Goal: Check status: Check status

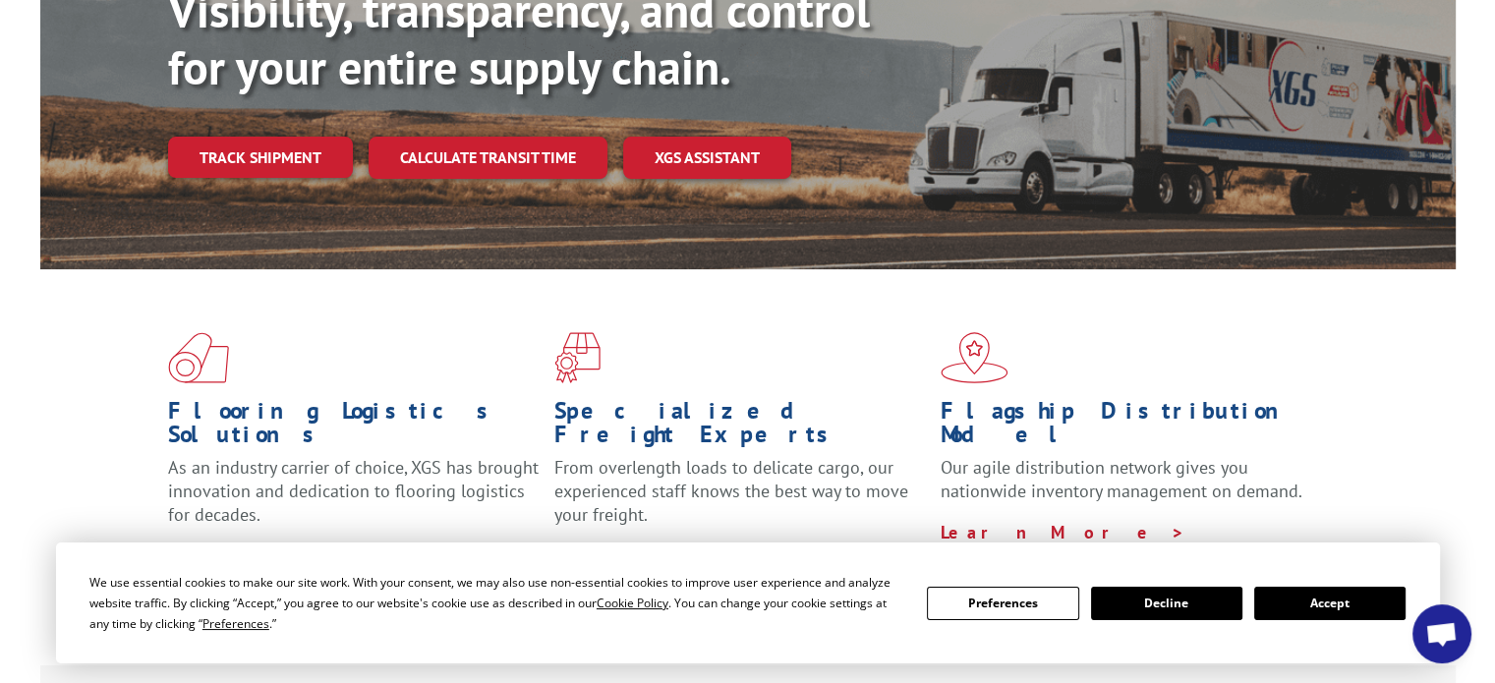
scroll to position [295, 0]
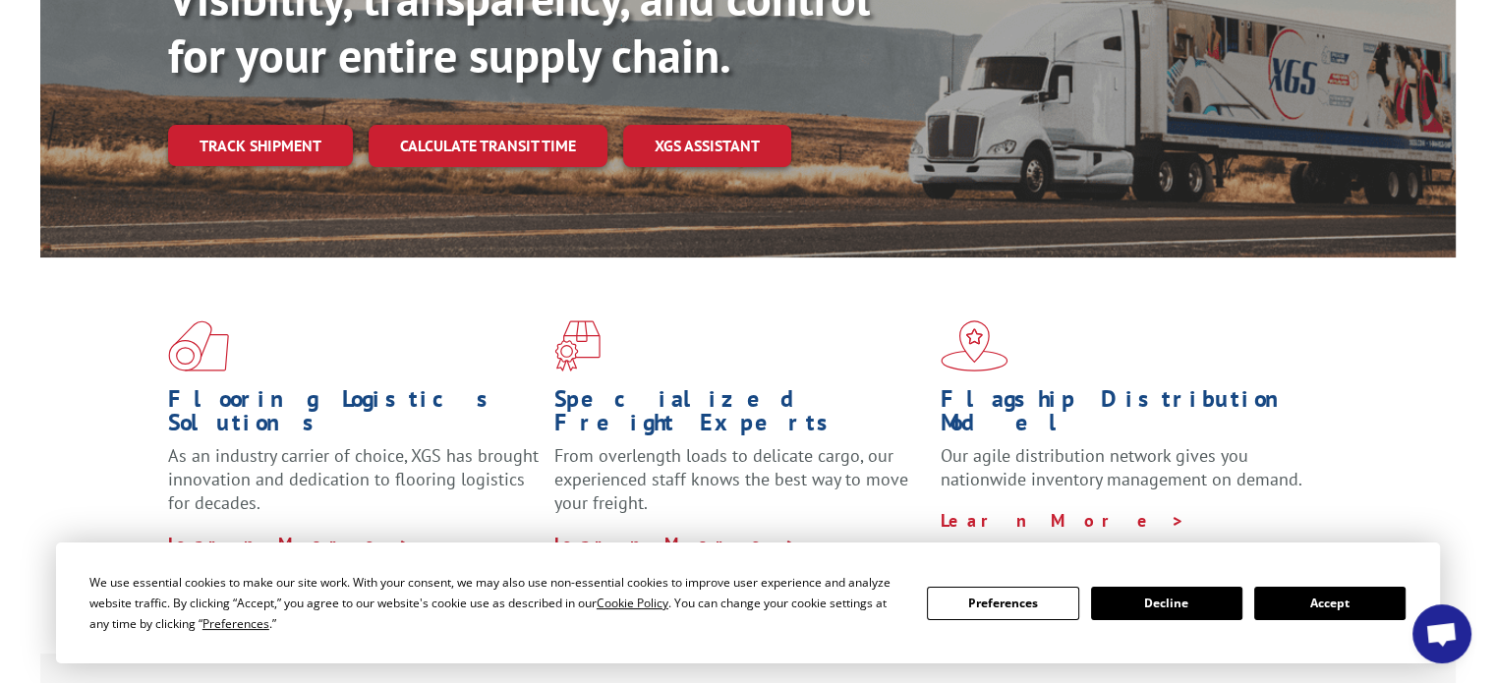
click at [1342, 612] on button "Accept" at bounding box center [1329, 603] width 151 height 33
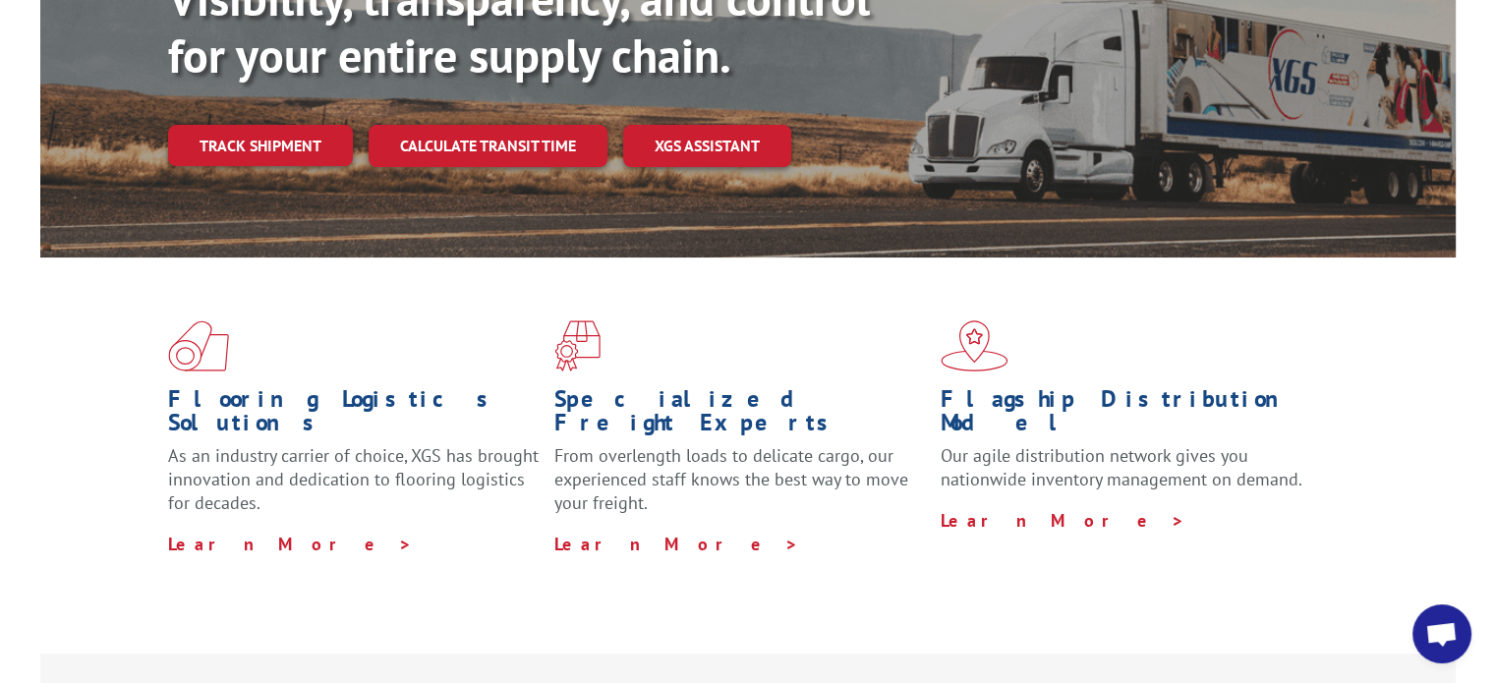
scroll to position [0, 0]
click at [277, 125] on link "Track shipment" at bounding box center [260, 145] width 185 height 41
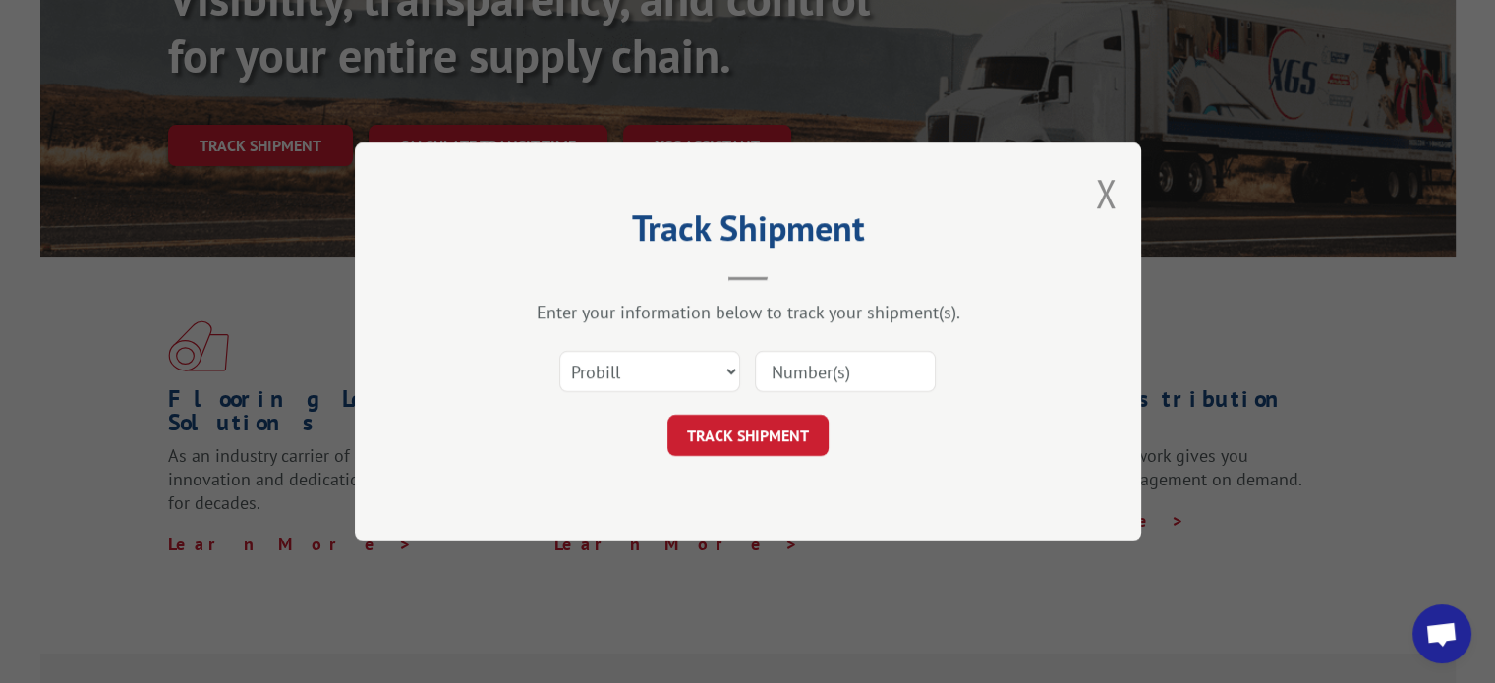
click at [822, 376] on input at bounding box center [845, 371] width 181 height 41
paste input "new point of contact"
type input "new point of contact"
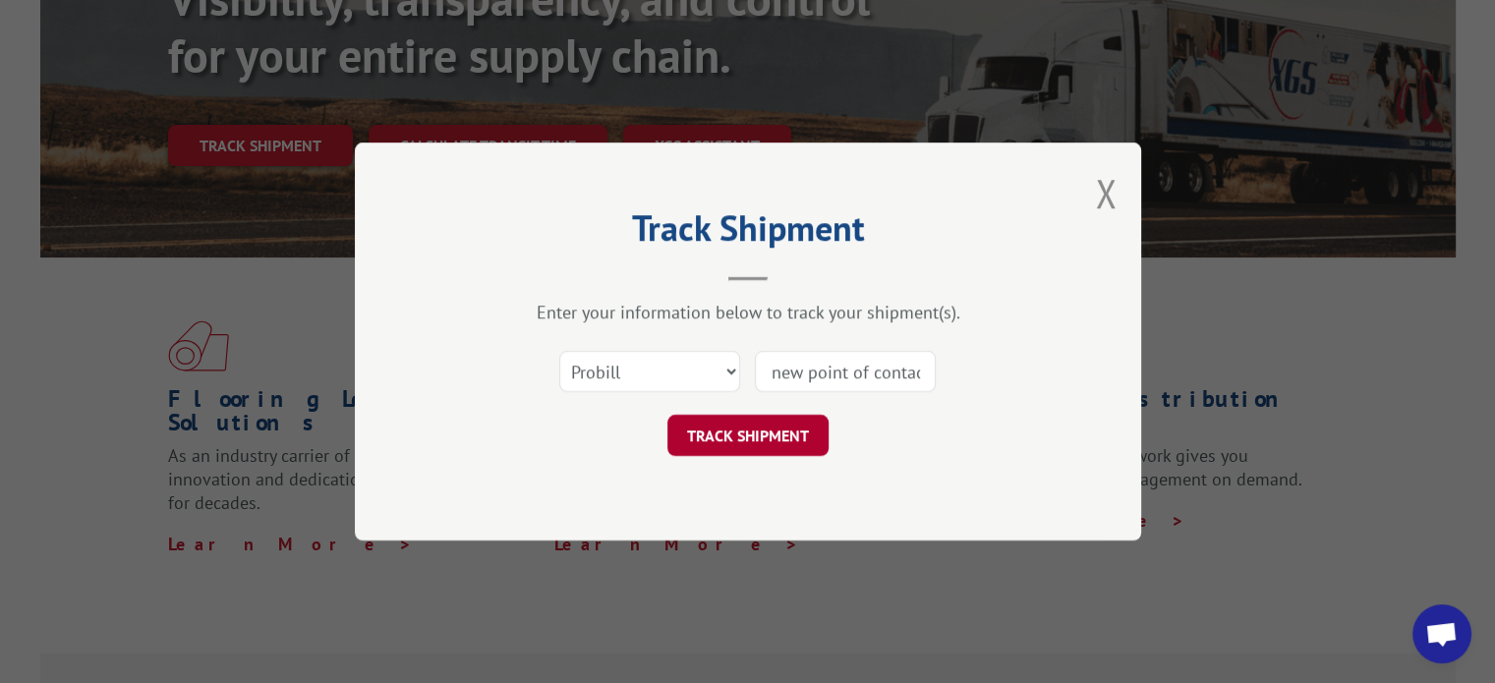
click at [763, 451] on button "TRACK SHIPMENT" at bounding box center [747, 435] width 161 height 41
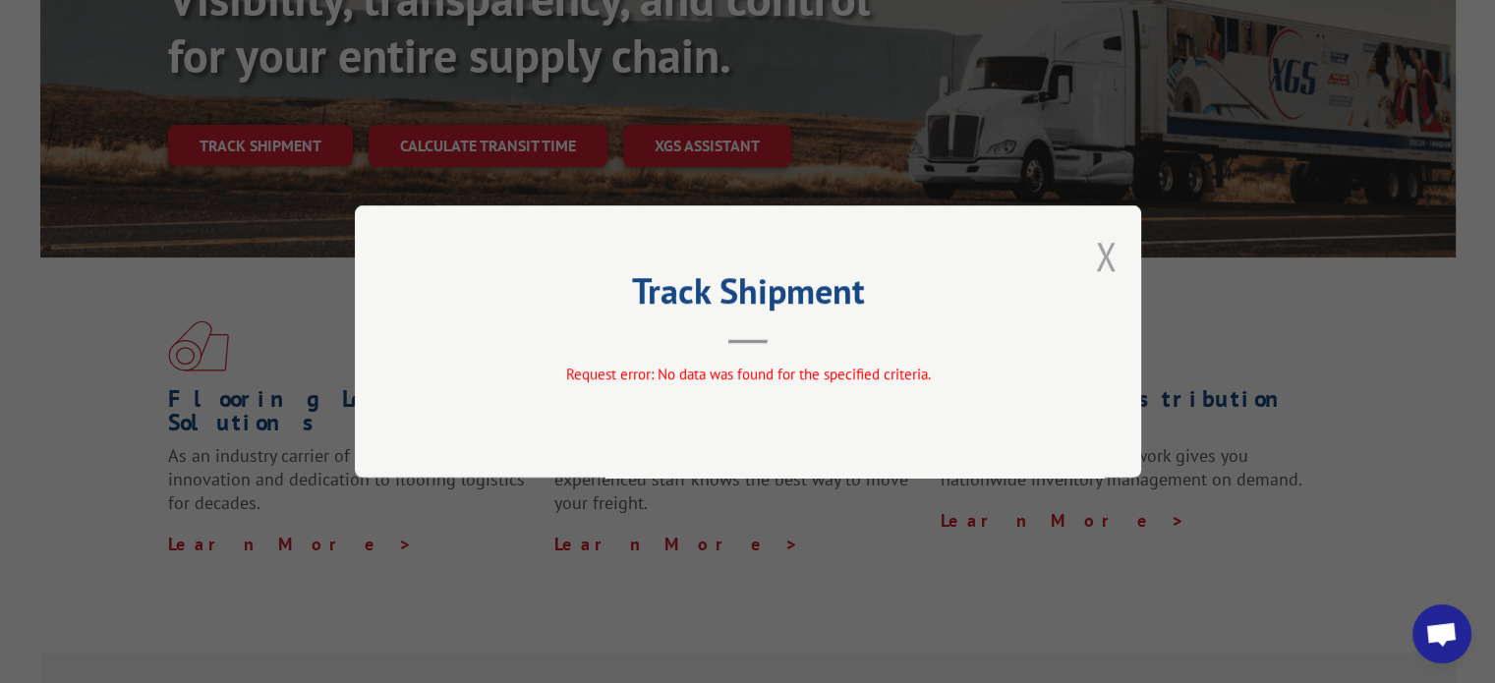
click at [1097, 243] on button "Close modal" at bounding box center [1106, 256] width 22 height 52
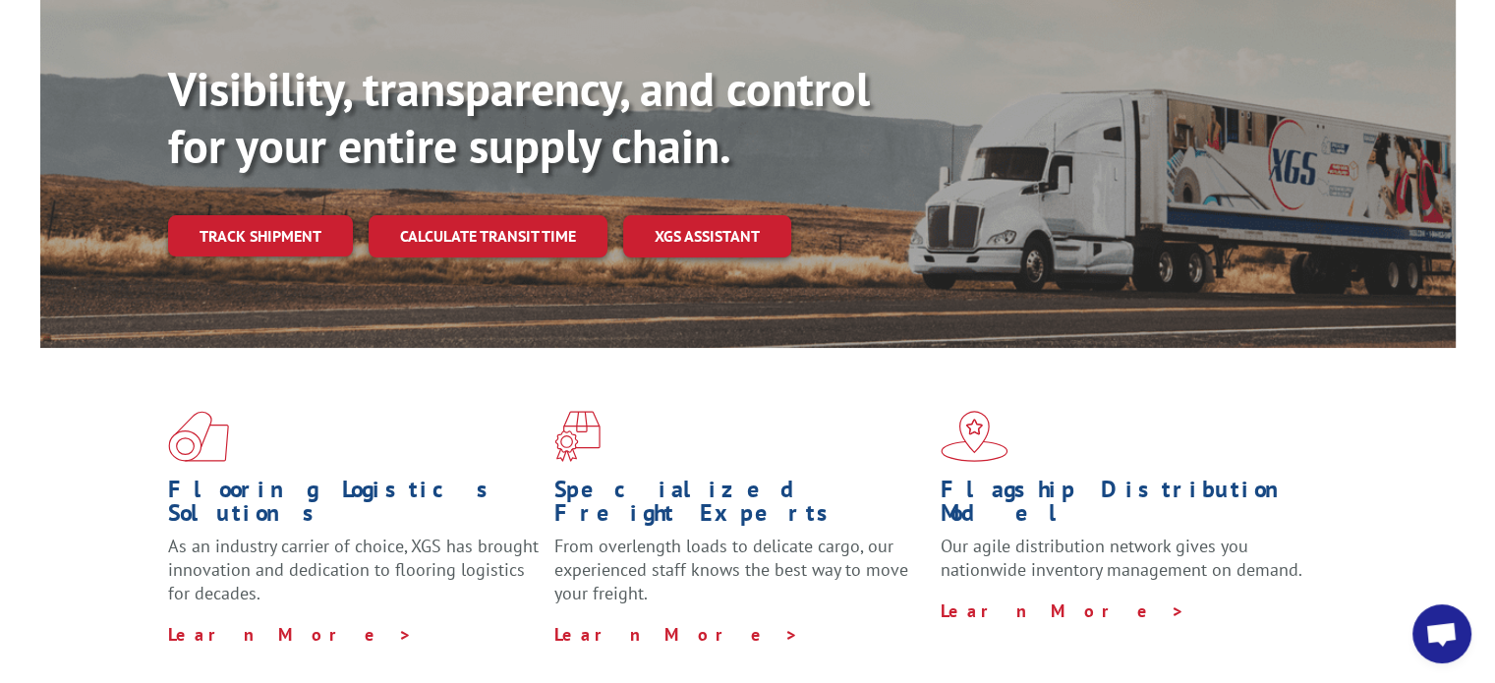
scroll to position [98, 0]
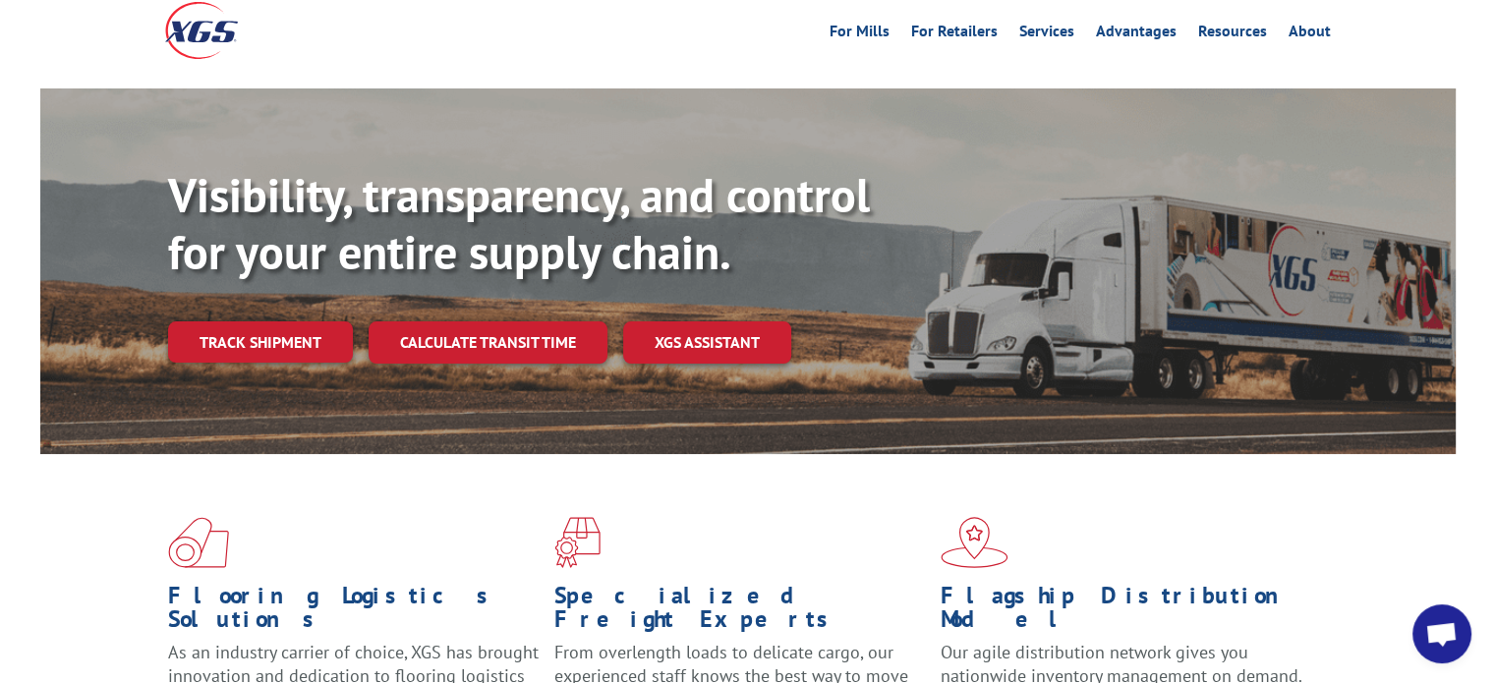
click at [275, 321] on link "Track shipment" at bounding box center [260, 341] width 185 height 41
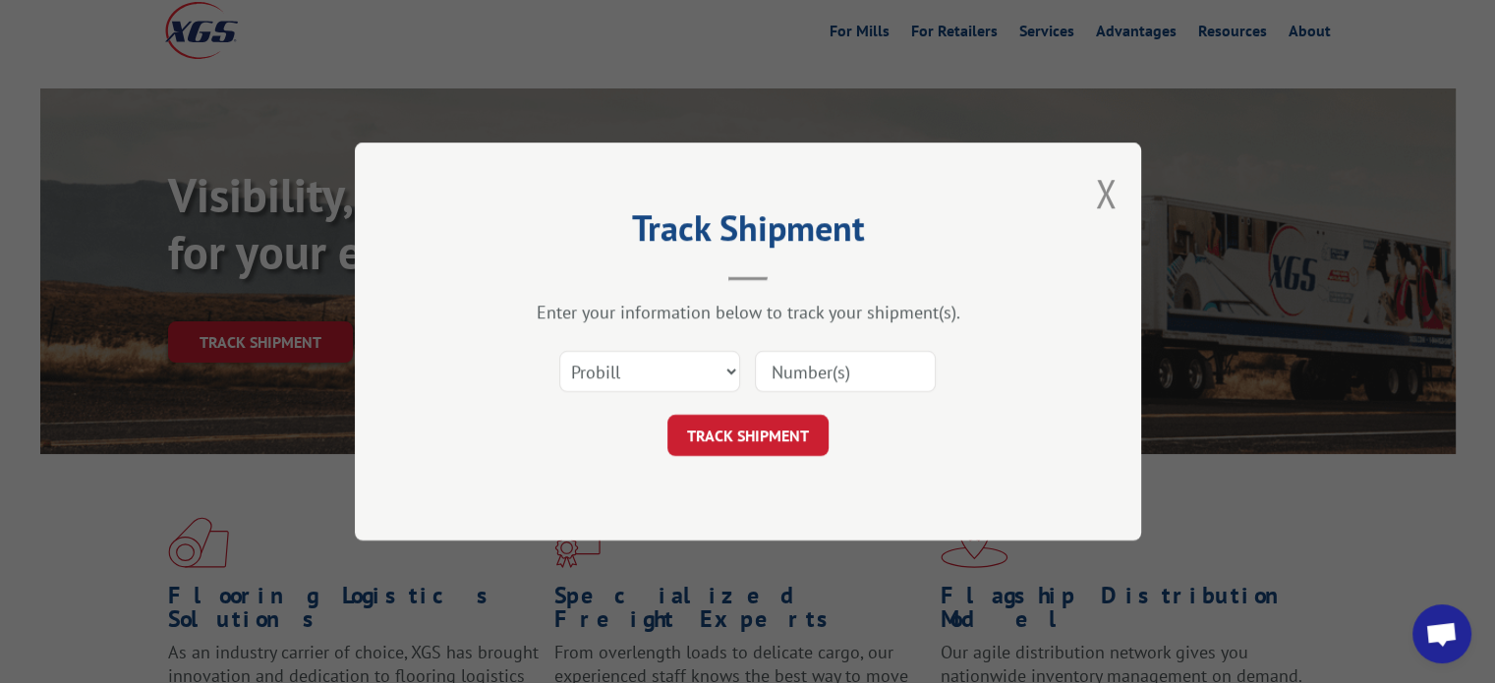
drag, startPoint x: 887, startPoint y: 376, endPoint x: 566, endPoint y: 385, distance: 321.5
click at [567, 385] on div "Select category... Probill BOL PO" at bounding box center [748, 371] width 590 height 65
paste input "17666513"
type input "17666513"
click at [813, 439] on button "TRACK SHIPMENT" at bounding box center [747, 435] width 161 height 41
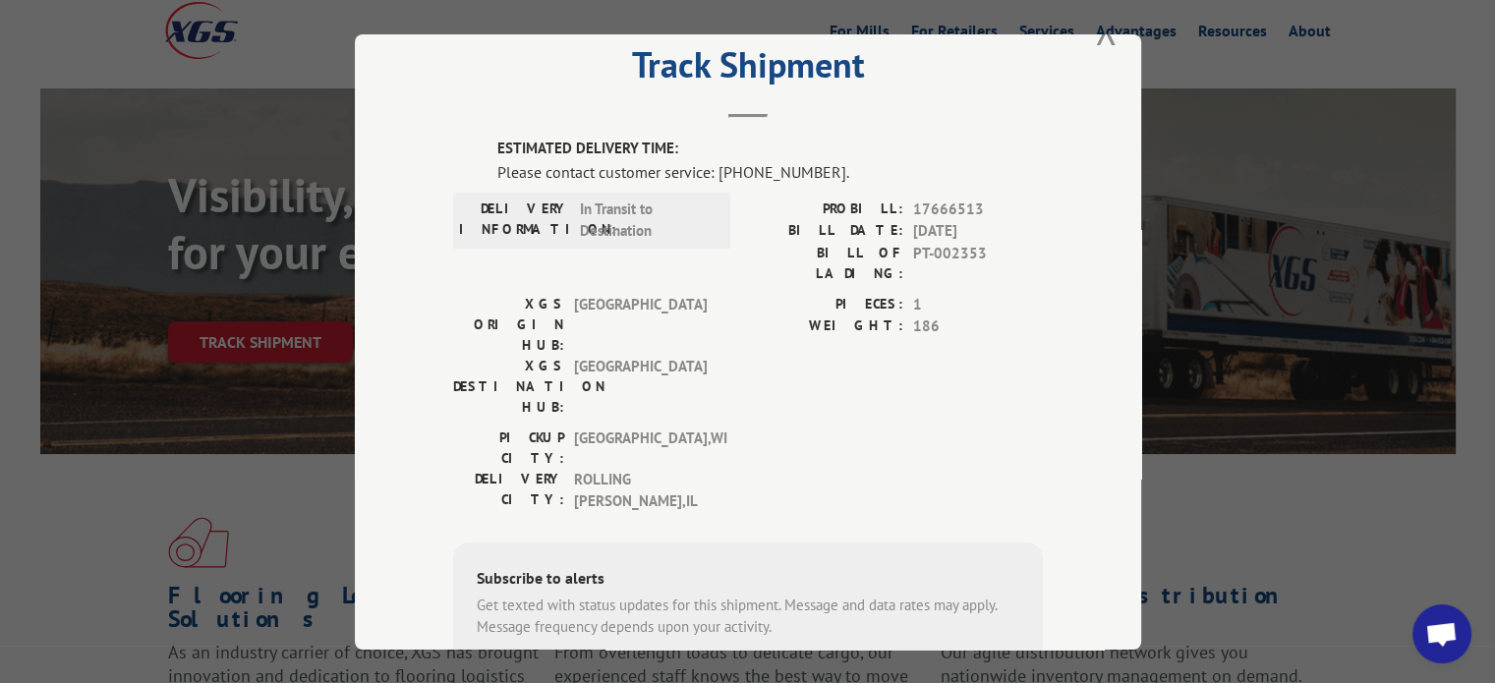
scroll to position [252, 0]
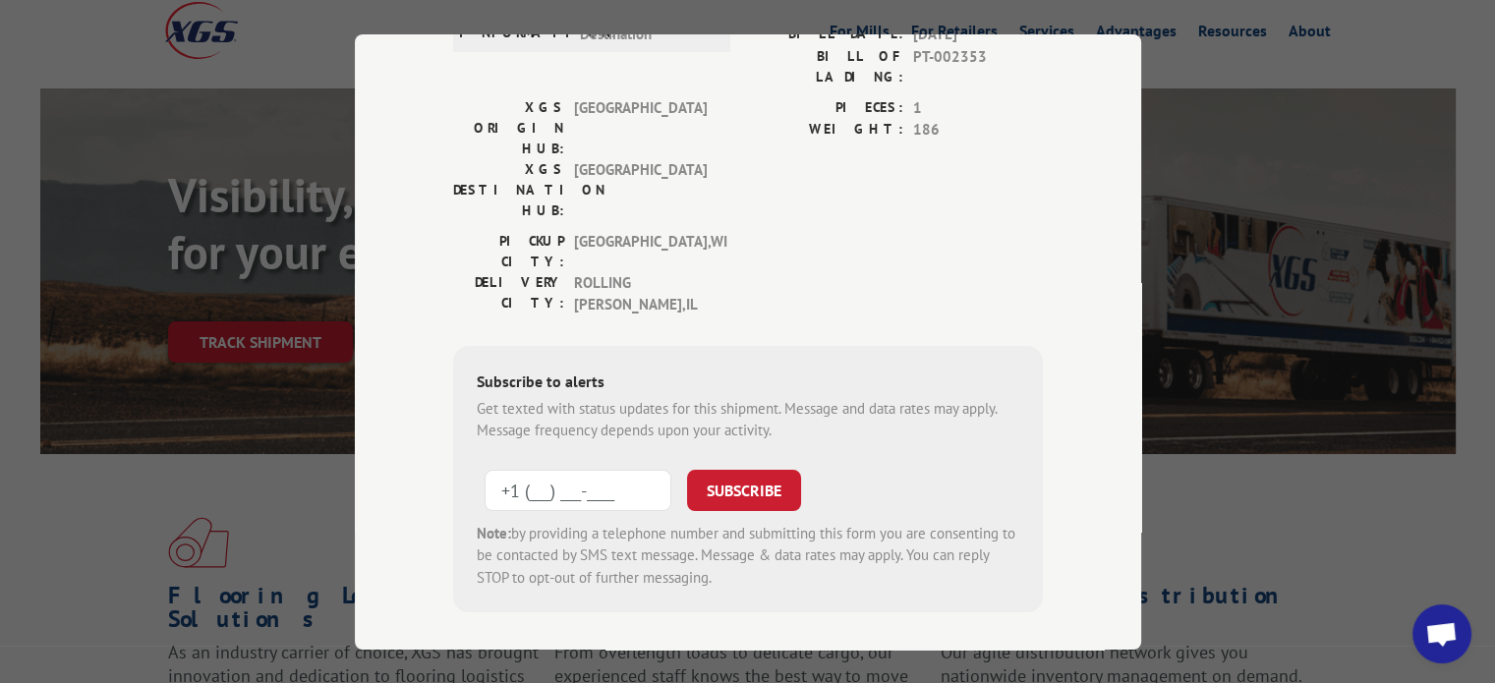
click at [547, 469] on input "+1 (___) ___-____" at bounding box center [577, 489] width 187 height 41
type input "[PHONE_NUMBER]"
click at [711, 469] on button "SUBSCRIBE" at bounding box center [744, 489] width 114 height 41
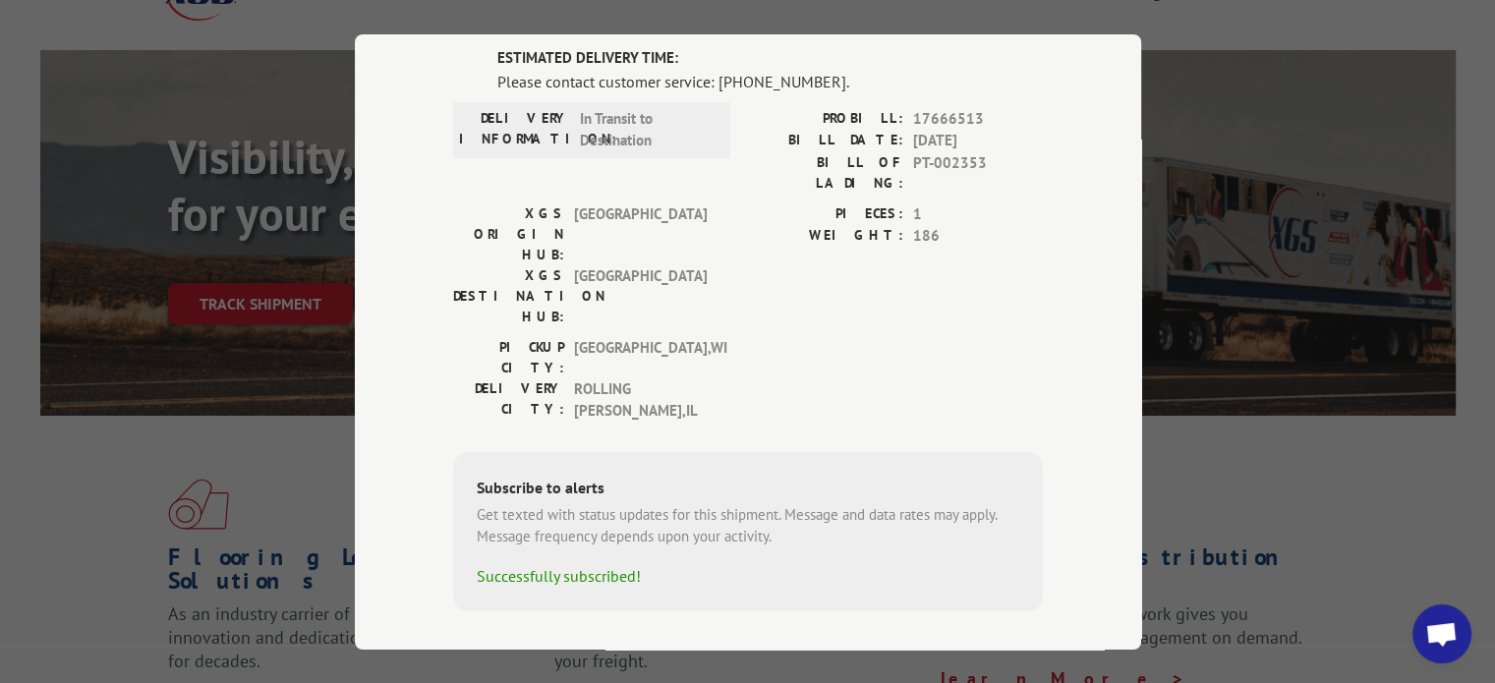
scroll to position [0, 0]
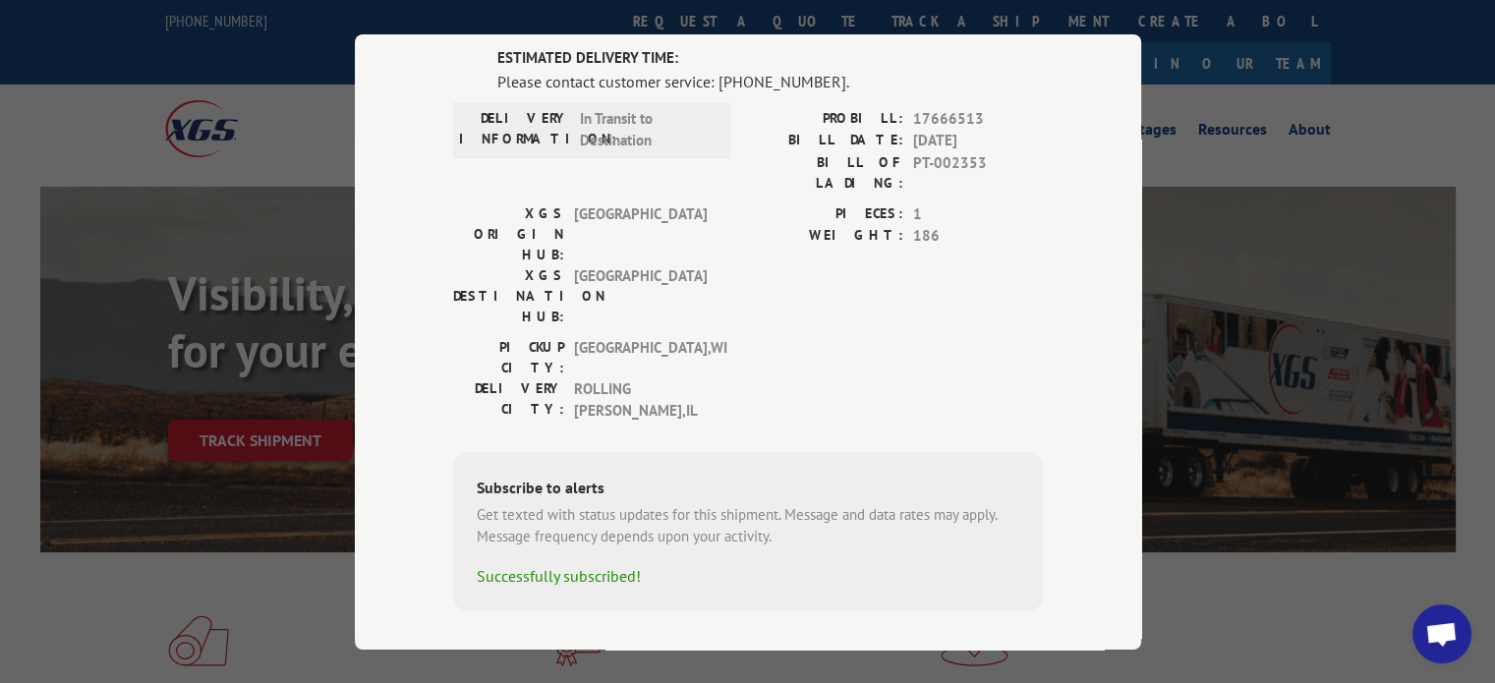
click at [756, 336] on div "[GEOGRAPHIC_DATA]: [GEOGRAPHIC_DATA] , [GEOGRAPHIC_DATA] DELIVERY CITY: ROLLING…" at bounding box center [748, 383] width 590 height 95
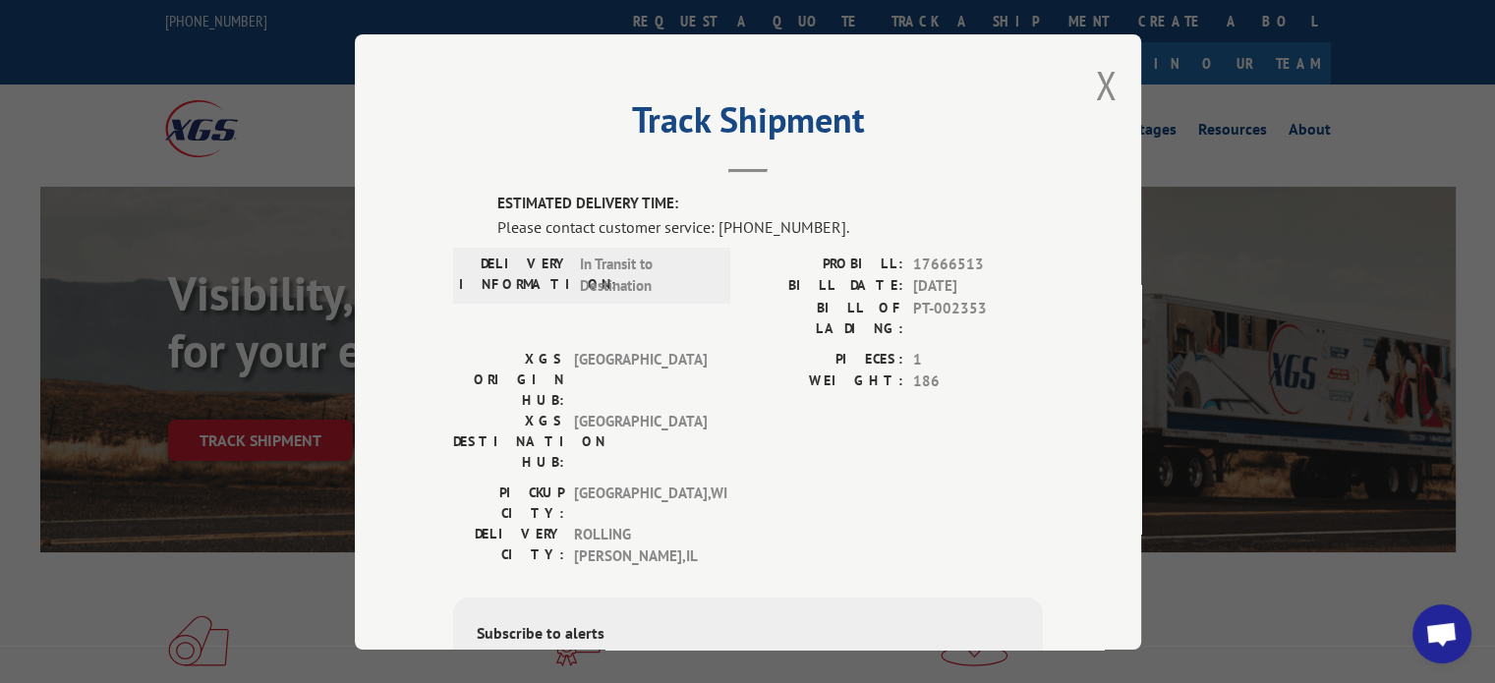
click at [843, 217] on div "Please contact customer service: [PHONE_NUMBER]." at bounding box center [769, 226] width 545 height 24
click at [824, 219] on div "Please contact customer service: [PHONE_NUMBER]." at bounding box center [769, 226] width 545 height 24
click at [974, 265] on span "17666513" at bounding box center [978, 264] width 130 height 23
drag, startPoint x: 971, startPoint y: 262, endPoint x: 906, endPoint y: 265, distance: 64.9
click at [913, 265] on span "17666513" at bounding box center [978, 264] width 130 height 23
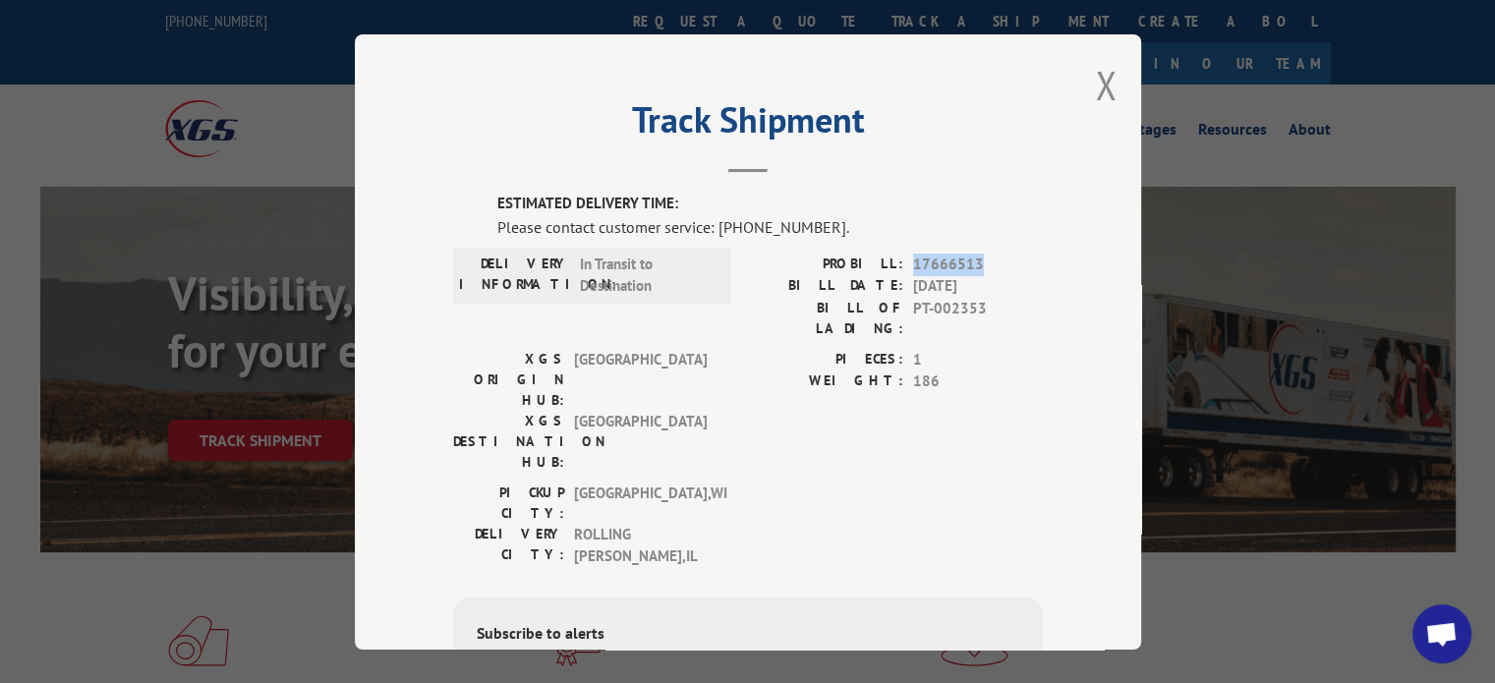
copy span "17666513"
click at [1101, 84] on button "Close modal" at bounding box center [1106, 85] width 22 height 52
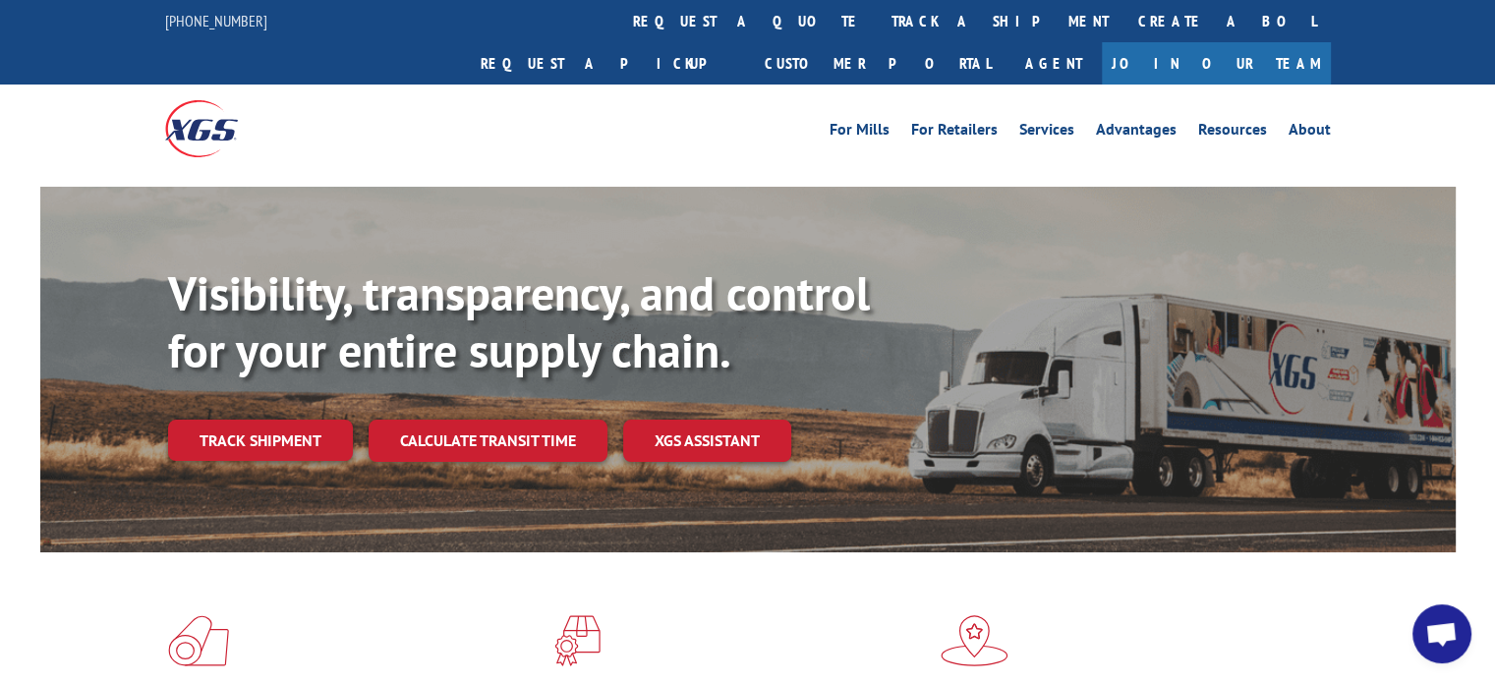
click at [546, 420] on link "Calculate transit time" at bounding box center [488, 441] width 239 height 42
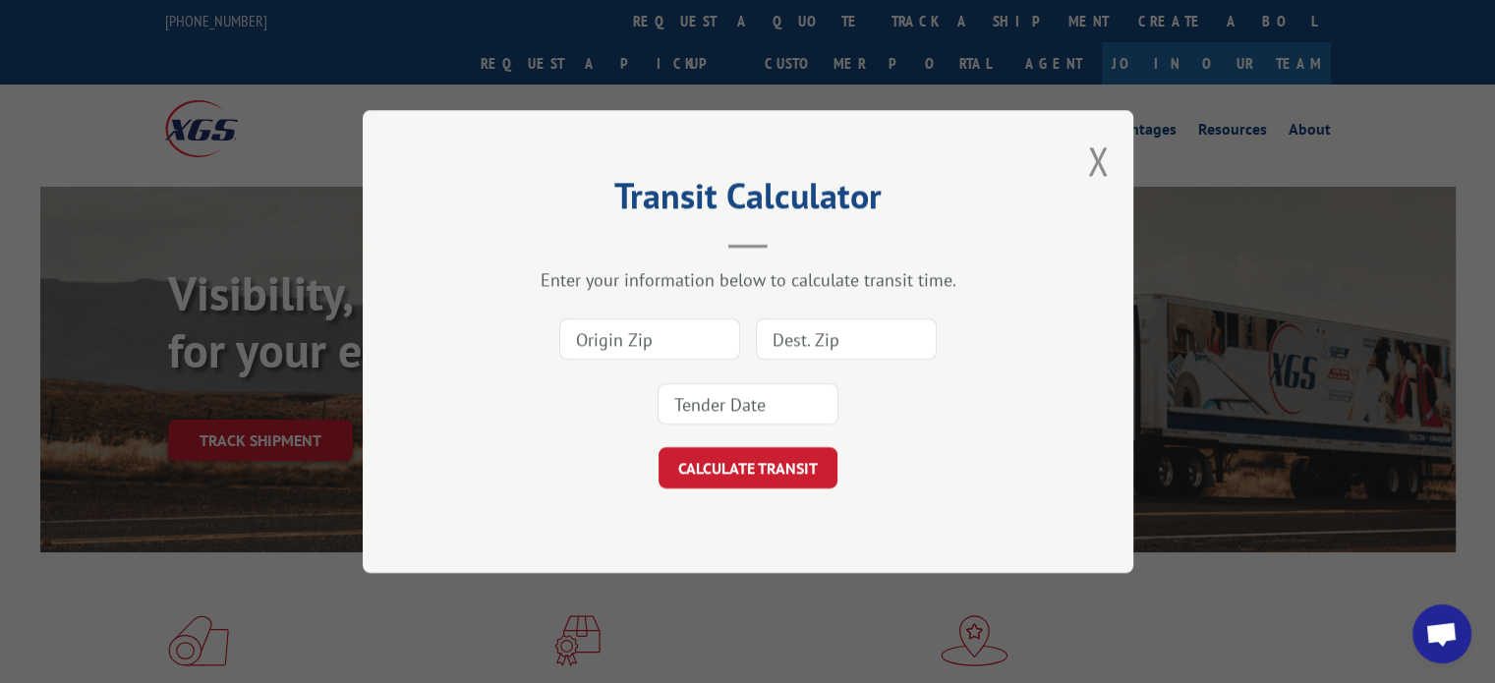
click at [650, 323] on input at bounding box center [649, 338] width 181 height 41
type input "53233"
type input "60008"
click at [790, 383] on input at bounding box center [747, 403] width 181 height 41
click at [764, 404] on input at bounding box center [747, 403] width 181 height 41
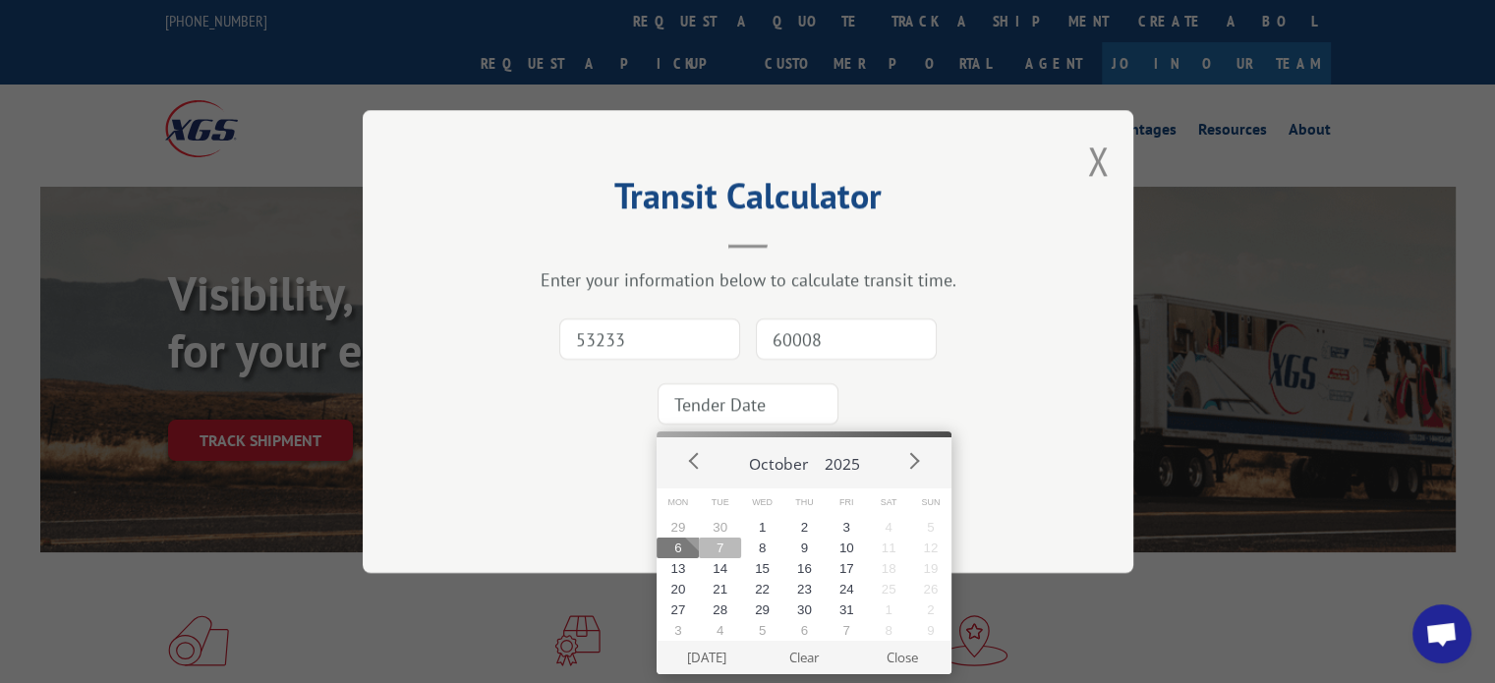
click at [730, 553] on button "7" at bounding box center [720, 548] width 42 height 21
type input "[DATE]"
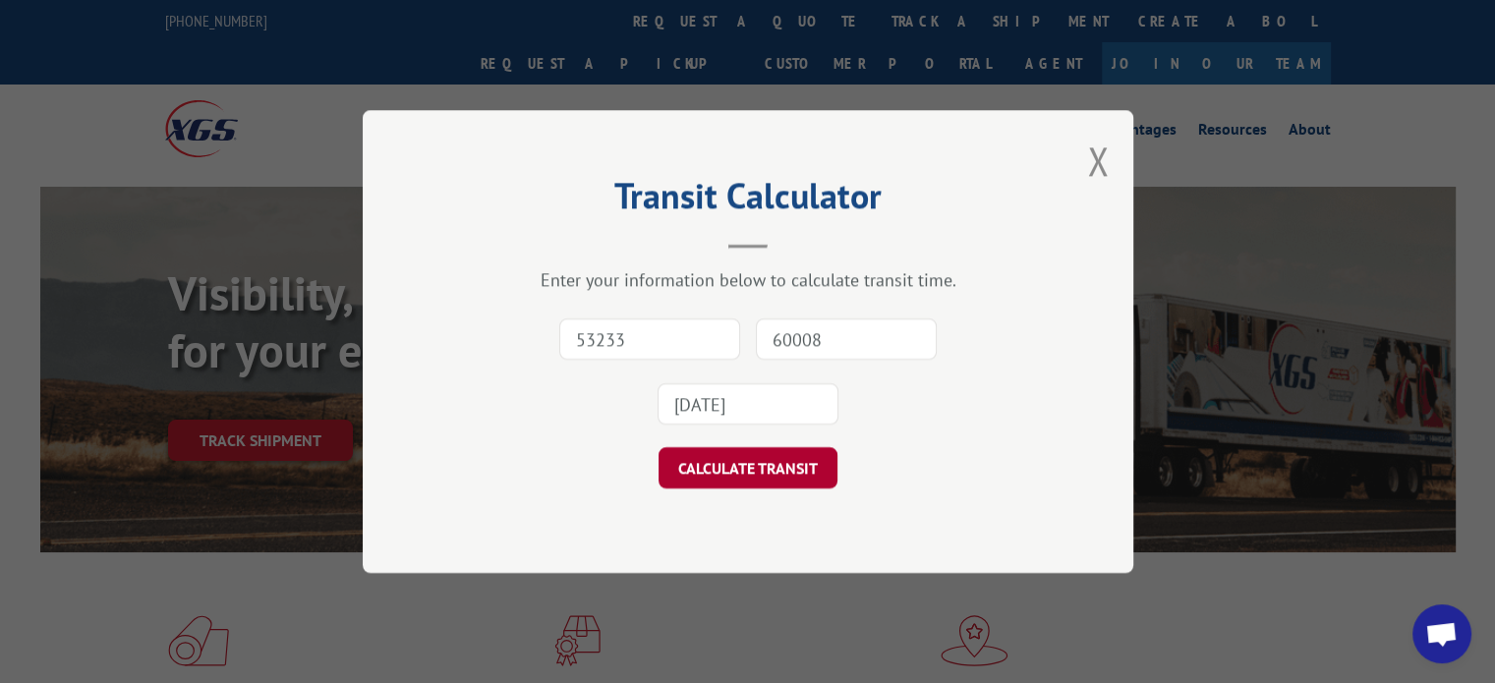
click at [743, 466] on button "CALCULATE TRANSIT" at bounding box center [747, 467] width 179 height 41
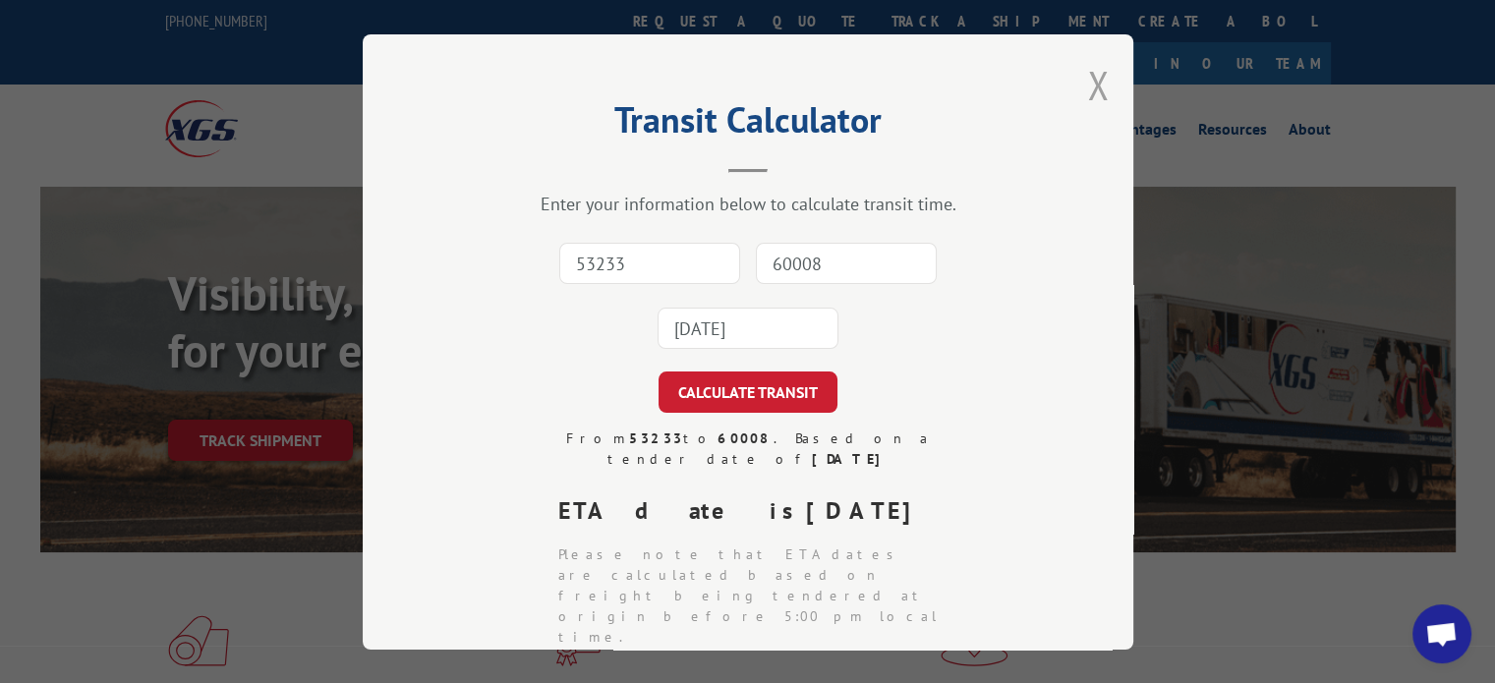
click at [1087, 86] on button "Close modal" at bounding box center [1098, 85] width 22 height 52
